Goal: Download file/media

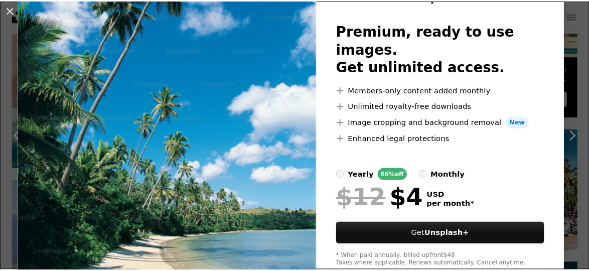
scroll to position [58, 0]
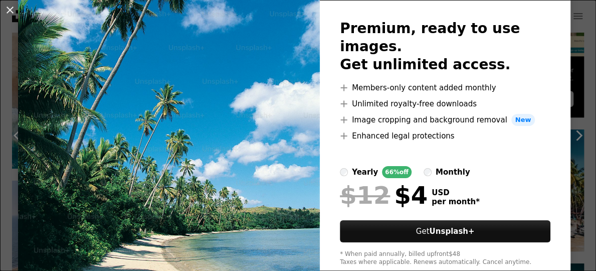
drag, startPoint x: 595, startPoint y: 129, endPoint x: 566, endPoint y: 35, distance: 98.7
click at [13, 4] on button "An X shape" at bounding box center [10, 10] width 12 height 12
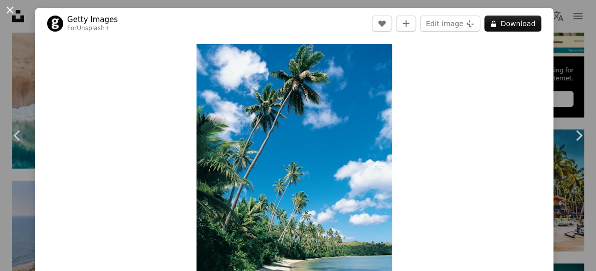
click at [14, 11] on button "An X shape" at bounding box center [10, 10] width 12 height 12
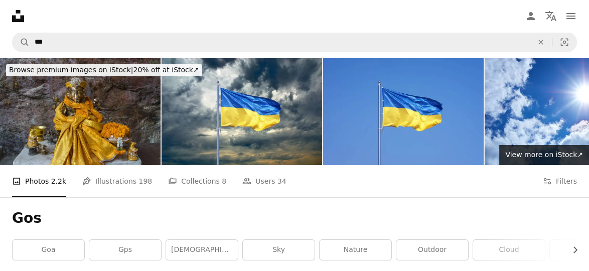
scroll to position [502, 0]
